Goal: Information Seeking & Learning: Learn about a topic

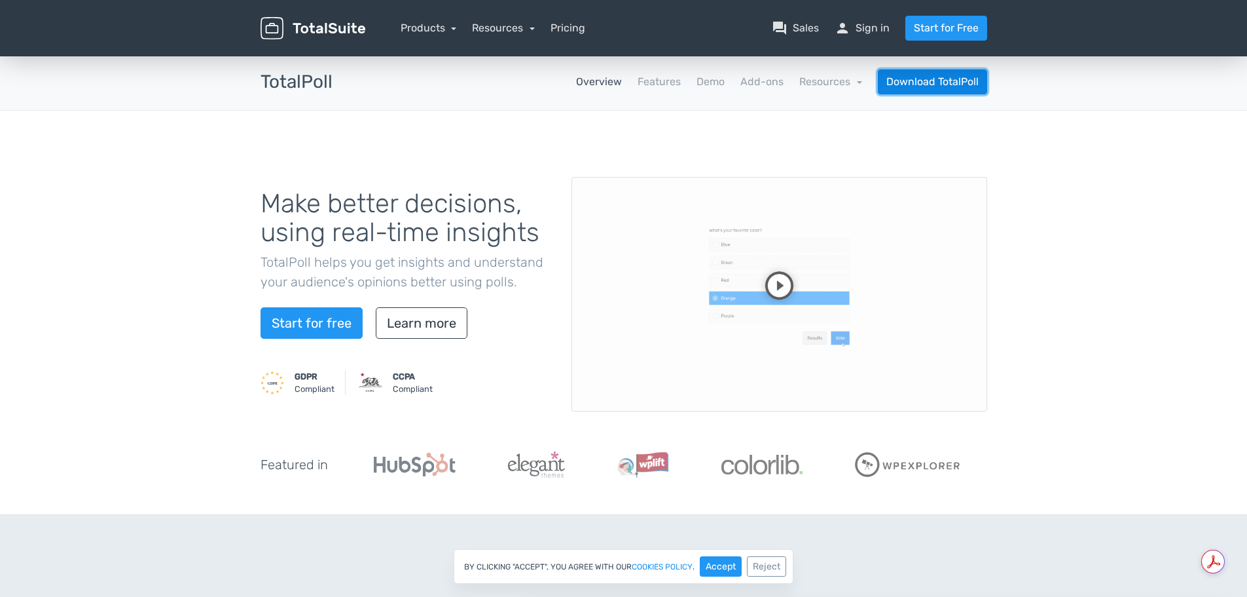
click at [929, 83] on link "Download TotalPoll" at bounding box center [932, 81] width 109 height 25
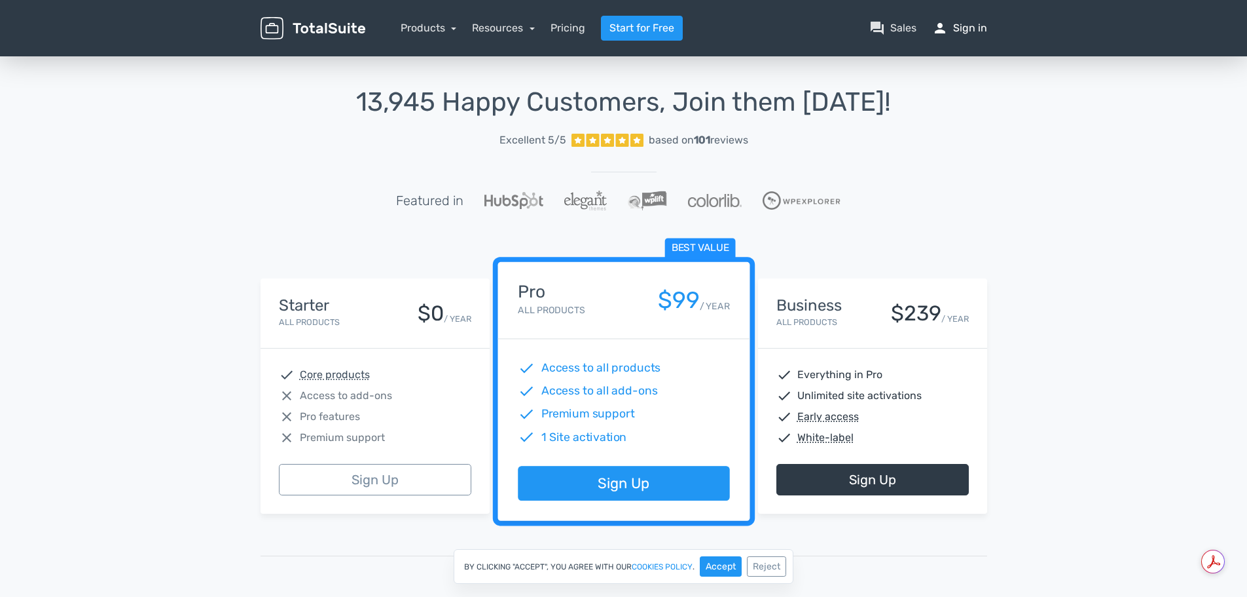
click at [958, 33] on link "person Sign in" at bounding box center [959, 28] width 55 height 16
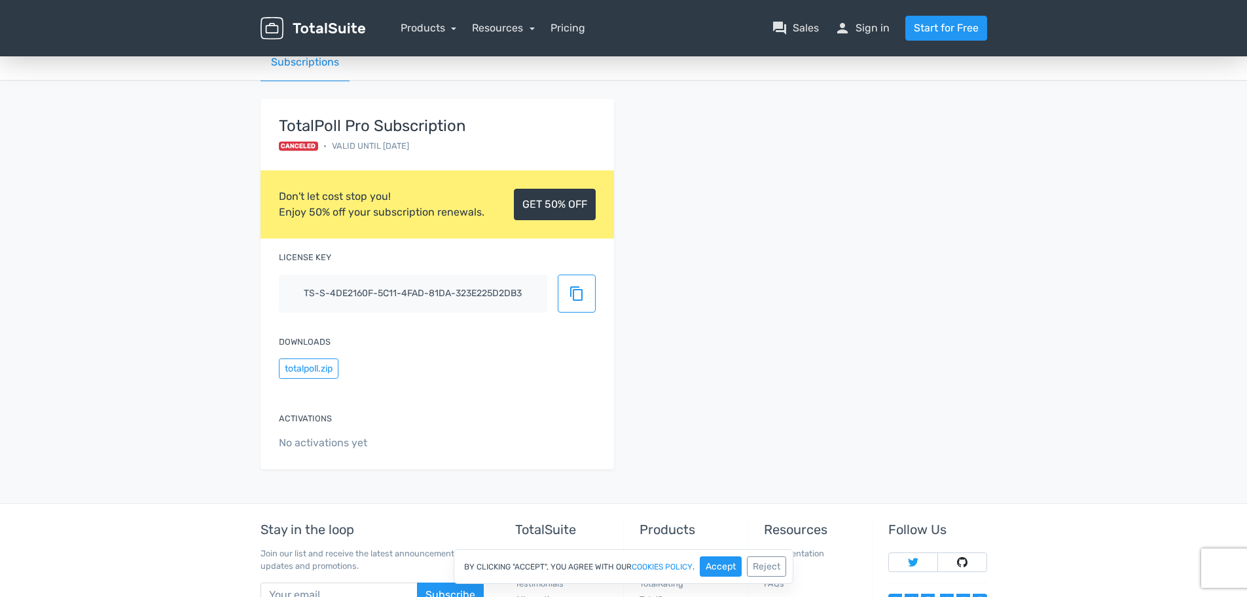
scroll to position [65, 0]
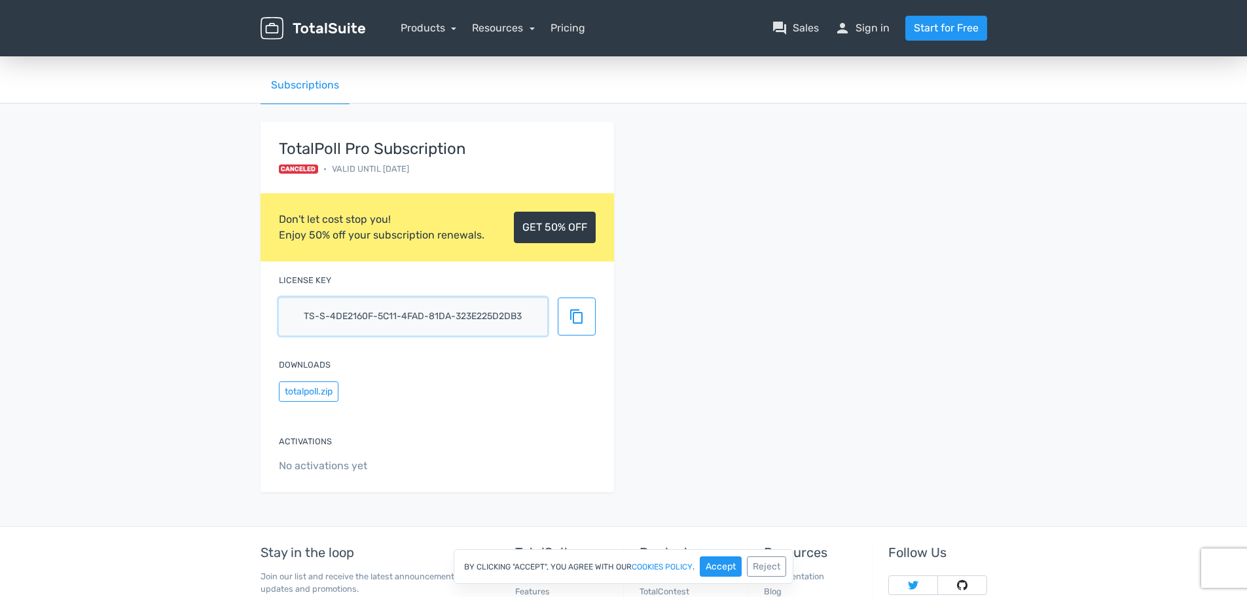
click at [444, 320] on input "ts-s-4de2160f-5c11-4fad-81da-323e225d2db3" at bounding box center [413, 316] width 268 height 38
click at [565, 230] on link "GET 50% OFF" at bounding box center [555, 227] width 82 height 31
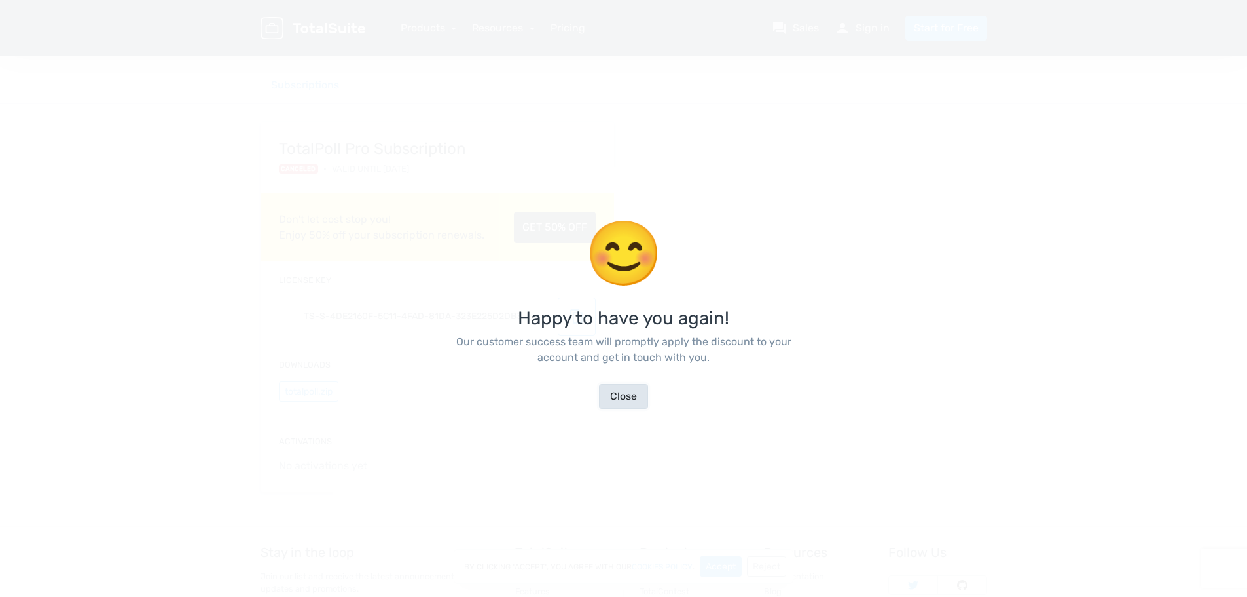
click at [626, 392] on button "Close" at bounding box center [623, 396] width 49 height 25
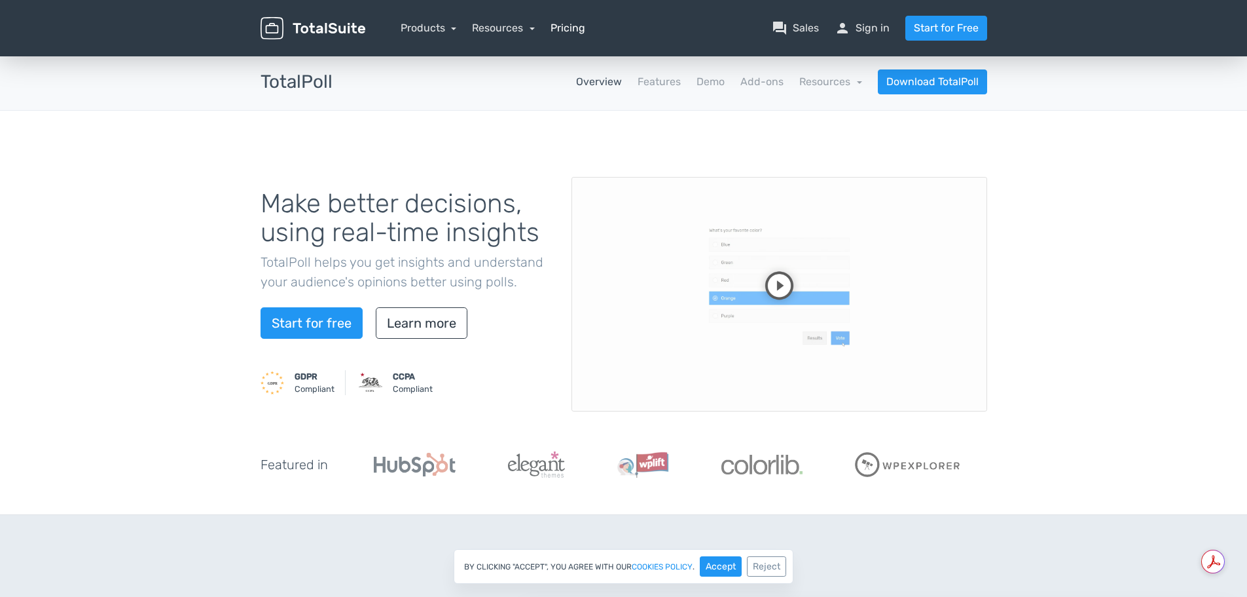
click at [555, 30] on link "Pricing" at bounding box center [568, 28] width 35 height 16
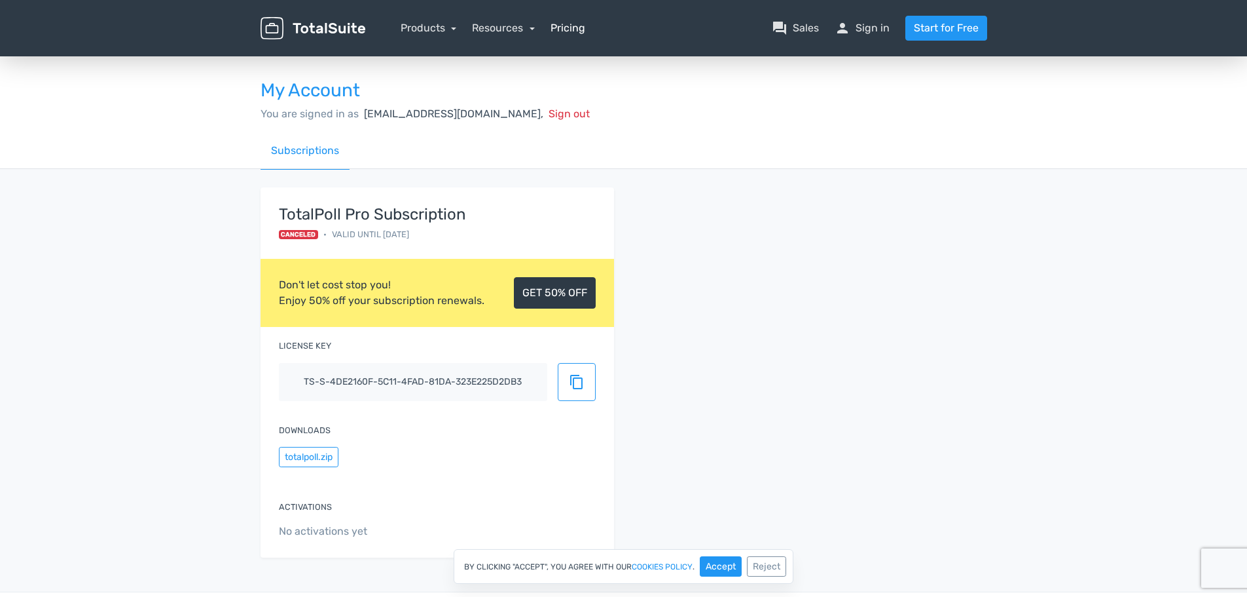
click at [564, 29] on link "Pricing" at bounding box center [568, 28] width 35 height 16
